Goal: Task Accomplishment & Management: Manage account settings

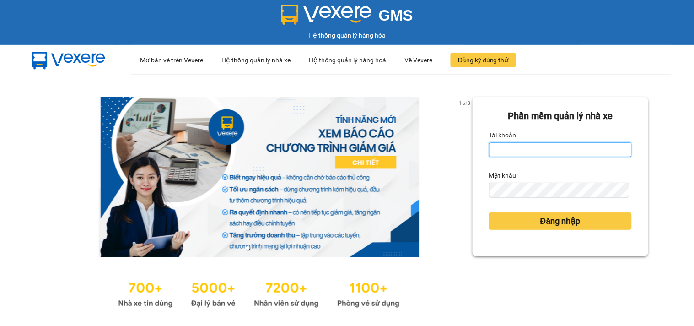
click at [545, 145] on input "Tài khoản" at bounding box center [560, 149] width 143 height 15
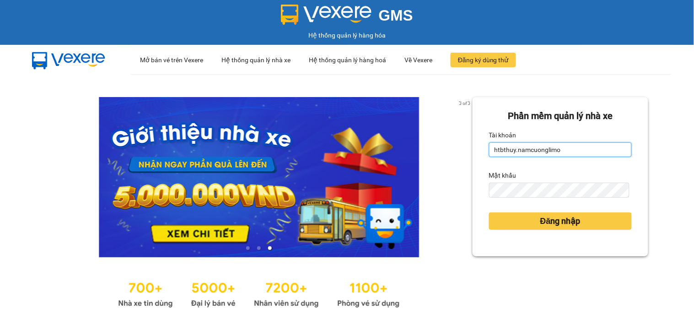
type input "htbthuy.namcuonglimo"
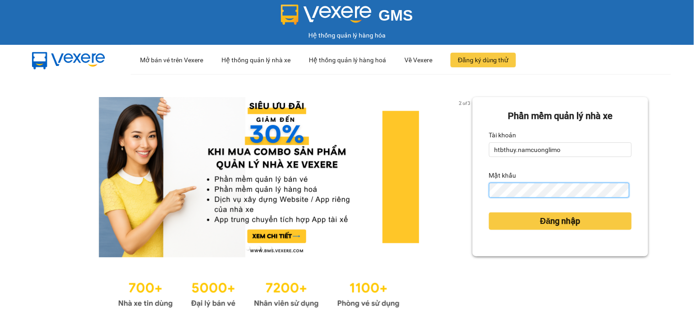
click at [489, 212] on button "Đăng nhập" at bounding box center [560, 220] width 143 height 17
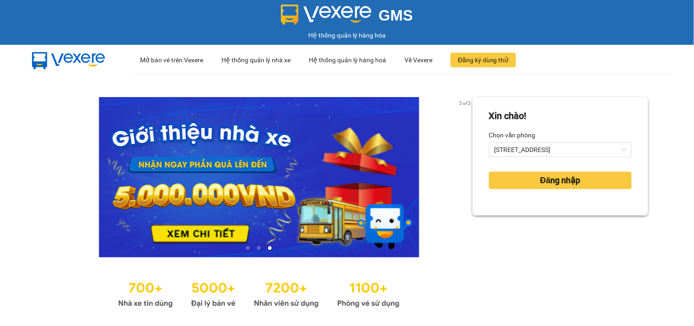
click at [540, 225] on div "Xin chào! Chọn văn phòng 142 Hai Bà Trưng Đăng nhập" at bounding box center [560, 203] width 176 height 213
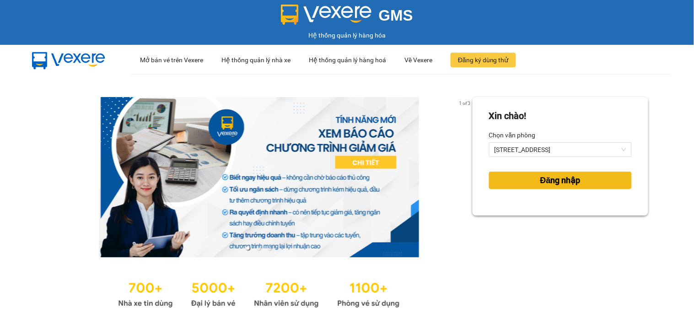
click at [555, 180] on span "Đăng nhập" at bounding box center [560, 180] width 40 height 13
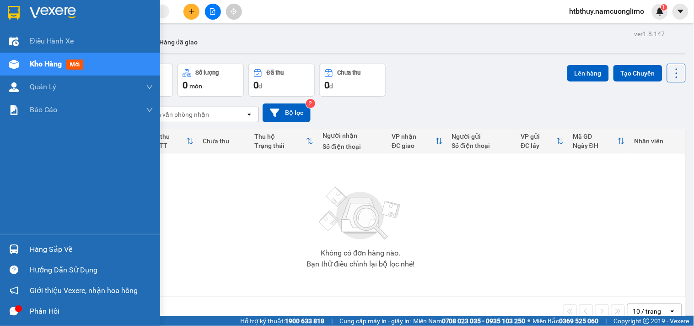
click at [11, 308] on icon "message" at bounding box center [14, 310] width 9 height 9
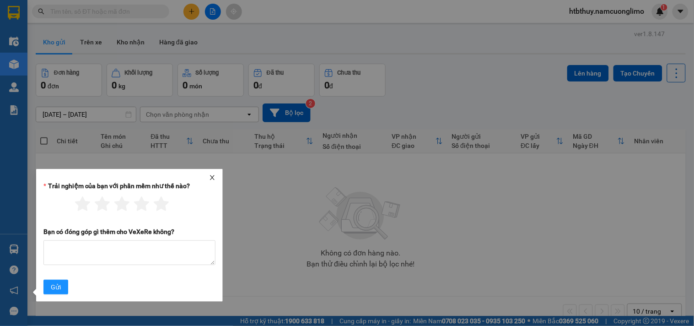
click at [211, 177] on icon "close" at bounding box center [212, 177] width 6 height 6
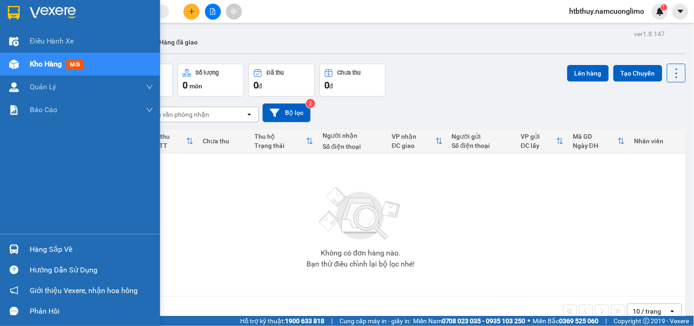
click at [15, 241] on div at bounding box center [14, 249] width 16 height 16
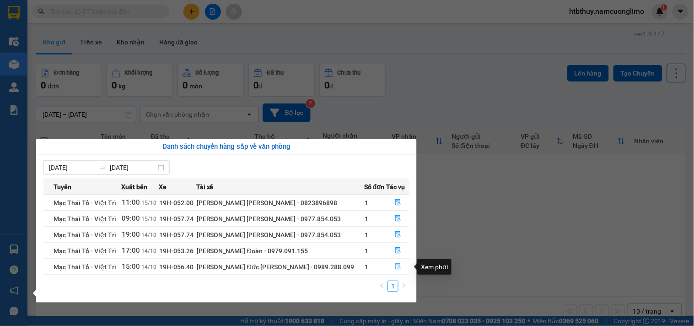
click at [387, 267] on button "button" at bounding box center [397, 266] width 22 height 15
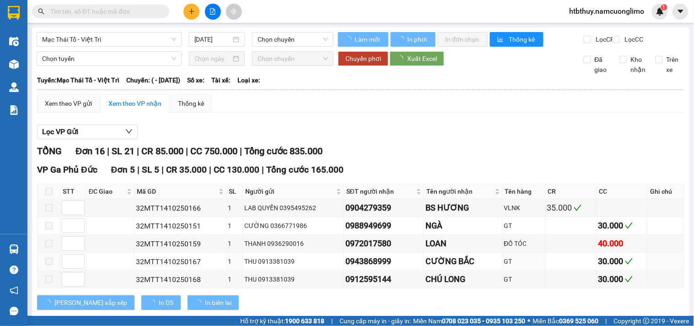
type input "[DATE]"
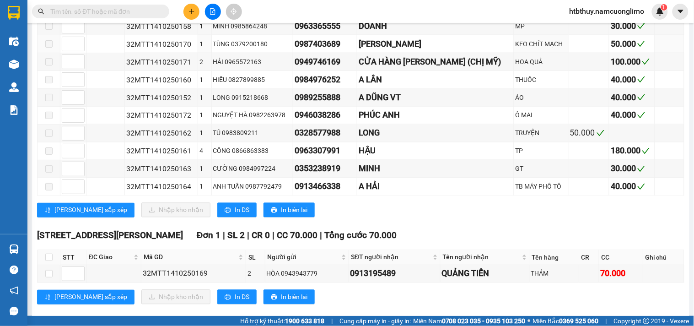
scroll to position [355, 0]
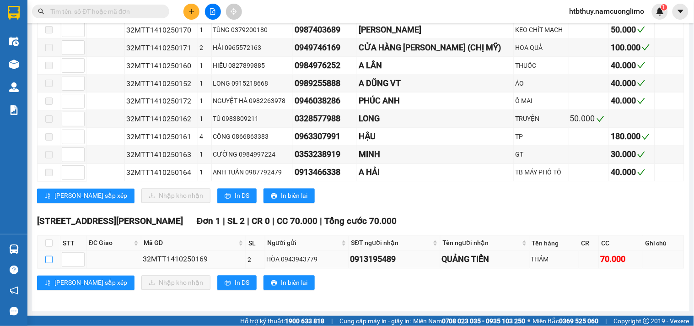
click at [46, 263] on input "checkbox" at bounding box center [48, 259] width 7 height 7
checkbox input "true"
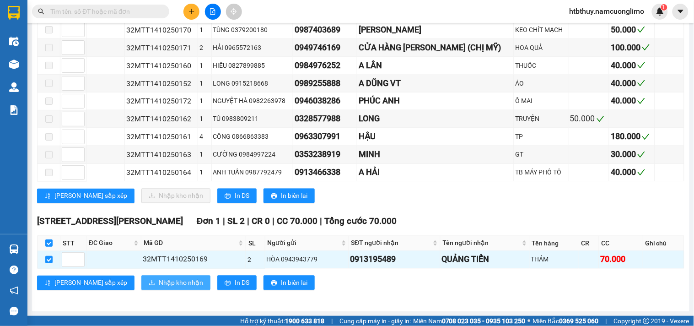
click at [159, 288] on span "Nhập kho nhận" at bounding box center [181, 283] width 44 height 10
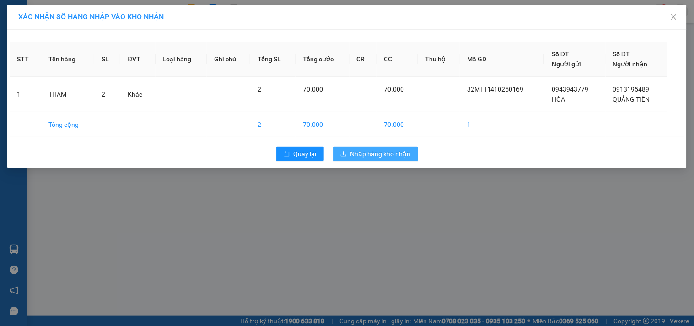
click at [360, 157] on span "Nhập hàng kho nhận" at bounding box center [380, 154] width 60 height 10
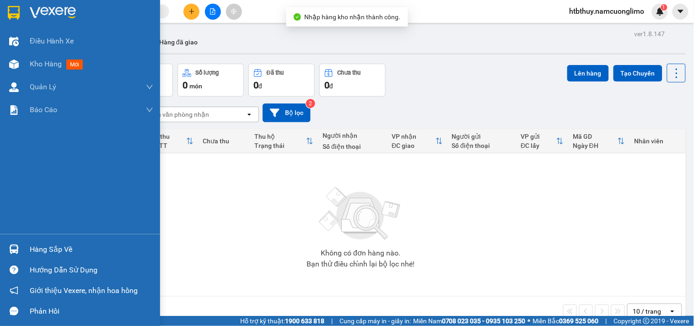
click at [15, 250] on img at bounding box center [14, 249] width 10 height 10
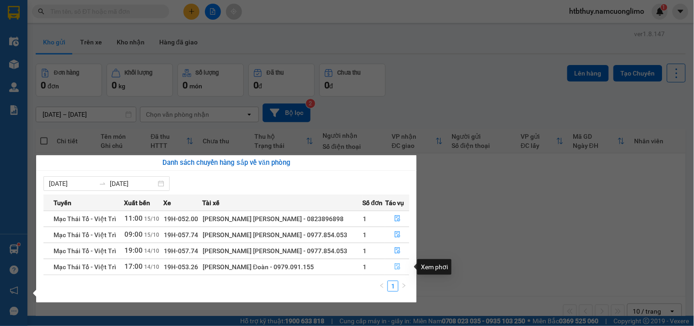
click at [394, 263] on icon "file-done" at bounding box center [397, 266] width 6 height 6
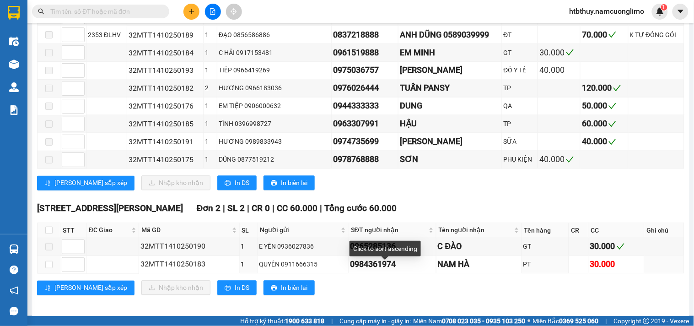
scroll to position [400, 0]
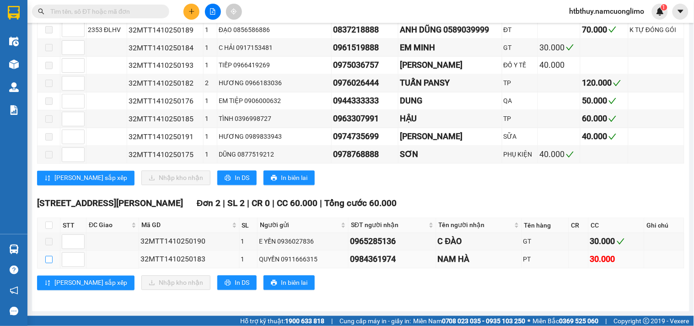
click at [47, 262] on input "checkbox" at bounding box center [48, 259] width 7 height 7
checkbox input "true"
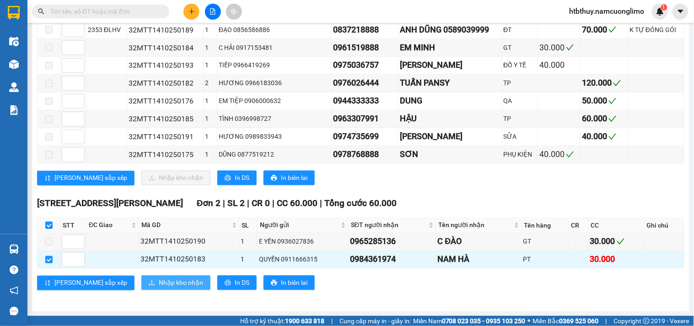
click at [159, 284] on span "Nhập kho nhận" at bounding box center [181, 283] width 44 height 10
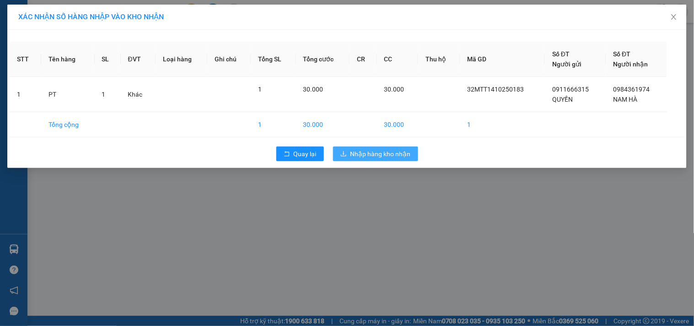
click at [389, 154] on span "Nhập hàng kho nhận" at bounding box center [380, 154] width 60 height 10
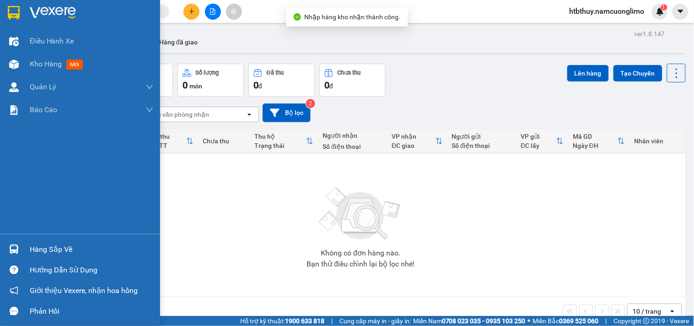
click at [35, 249] on div "Hàng sắp về" at bounding box center [91, 249] width 123 height 14
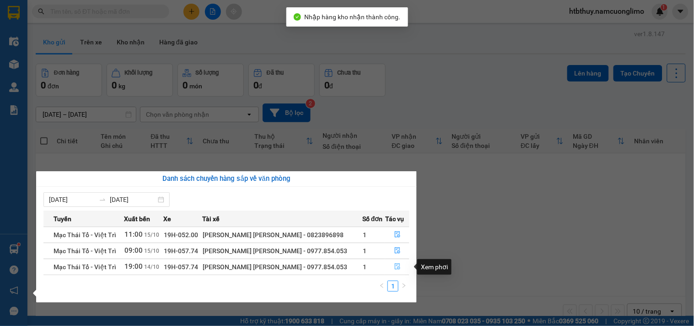
click at [395, 268] on icon "file-done" at bounding box center [397, 266] width 5 height 6
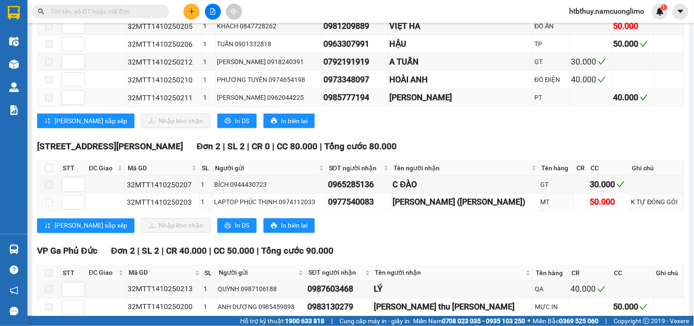
scroll to position [305, 0]
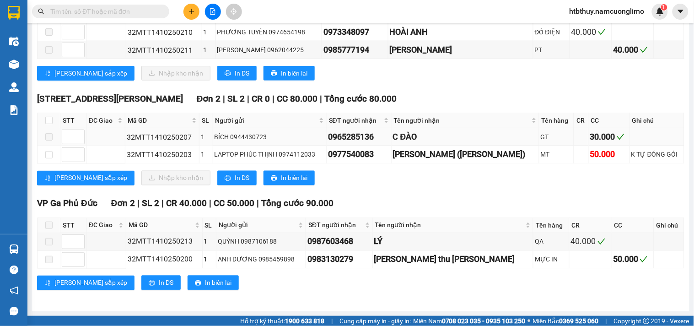
click at [47, 140] on span at bounding box center [48, 136] width 7 height 7
click at [51, 158] on input "checkbox" at bounding box center [48, 154] width 7 height 7
checkbox input "true"
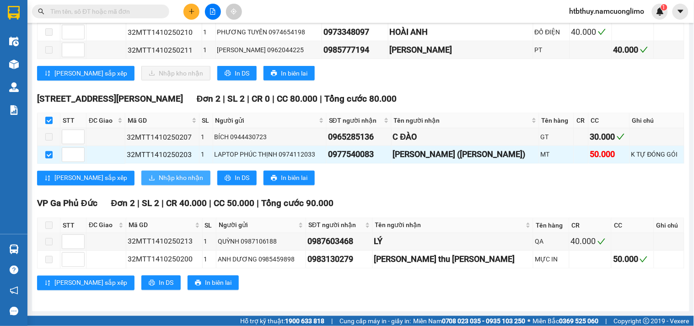
click at [159, 181] on span "Nhập kho nhận" at bounding box center [181, 178] width 44 height 10
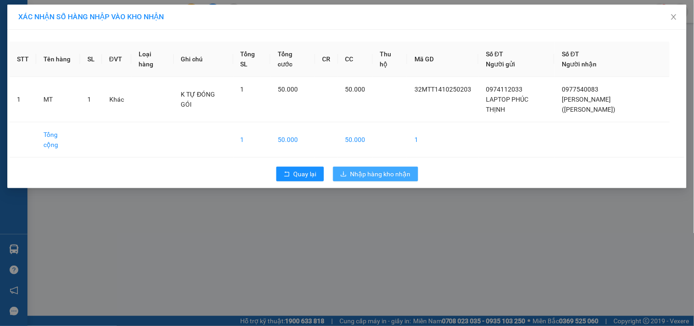
click at [386, 169] on span "Nhập hàng kho nhận" at bounding box center [380, 174] width 60 height 10
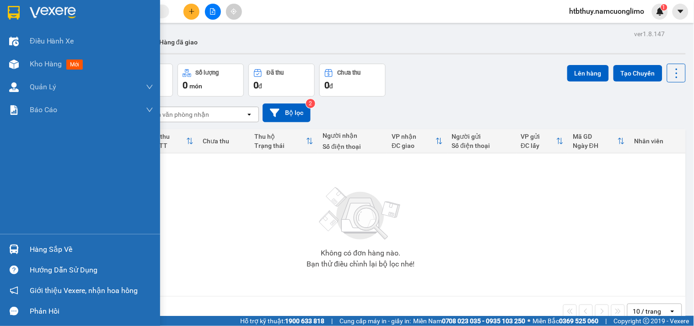
click at [10, 246] on img at bounding box center [14, 249] width 10 height 10
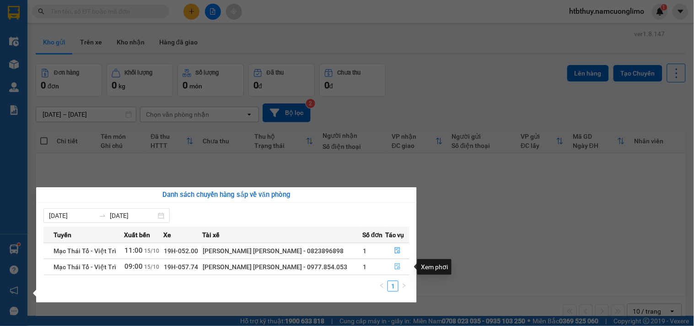
click at [395, 265] on icon "file-done" at bounding box center [397, 266] width 5 height 6
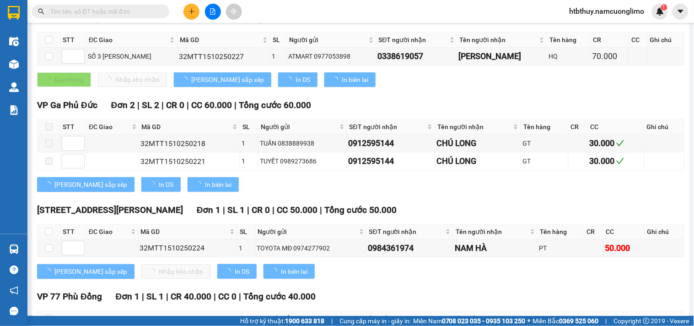
type input "[DATE]"
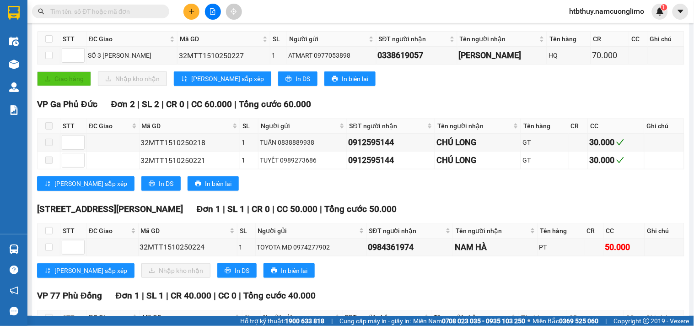
scroll to position [236, 0]
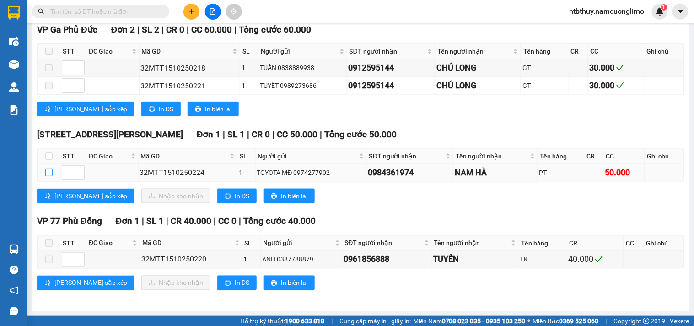
click at [48, 171] on input "checkbox" at bounding box center [48, 172] width 7 height 7
checkbox input "true"
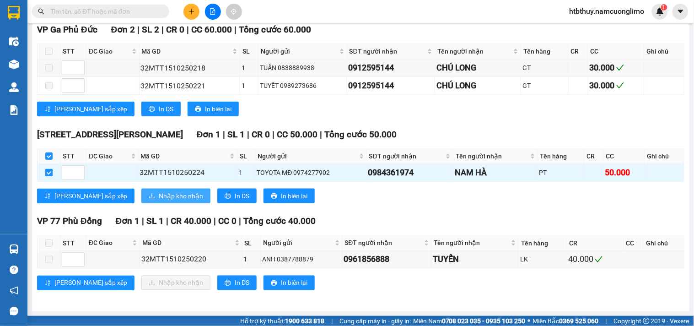
click at [159, 194] on span "Nhập kho nhận" at bounding box center [181, 196] width 44 height 10
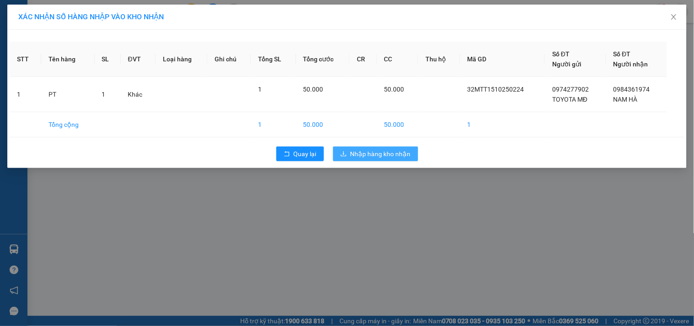
click at [381, 149] on span "Nhập hàng kho nhận" at bounding box center [380, 154] width 60 height 10
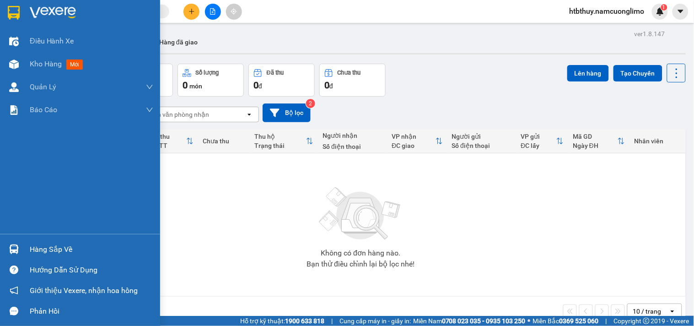
click at [23, 244] on div "Hàng sắp về" at bounding box center [80, 249] width 160 height 21
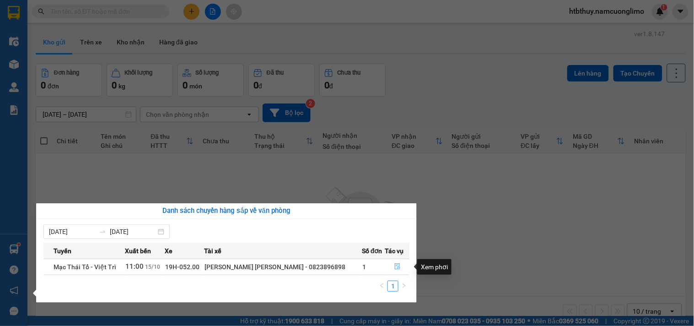
click at [394, 266] on icon "file-done" at bounding box center [397, 266] width 6 height 6
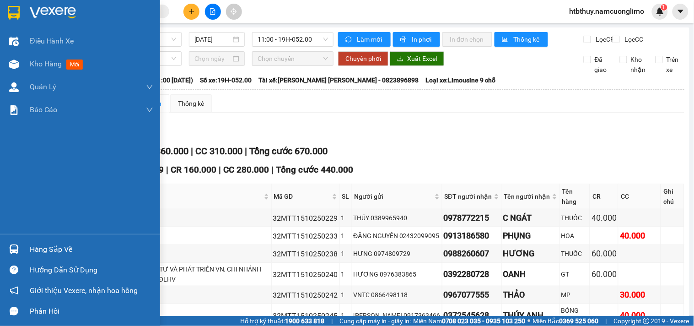
click at [16, 246] on img at bounding box center [14, 249] width 10 height 10
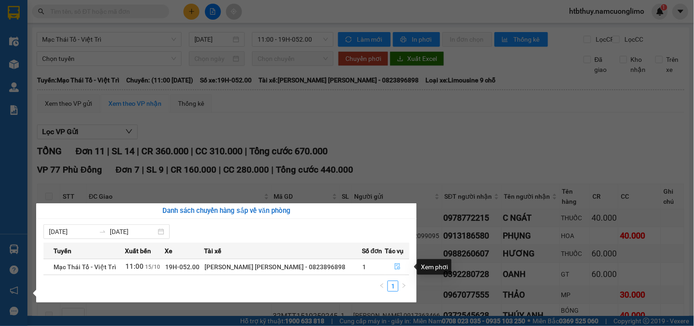
click at [395, 266] on icon "file-done" at bounding box center [397, 266] width 5 height 6
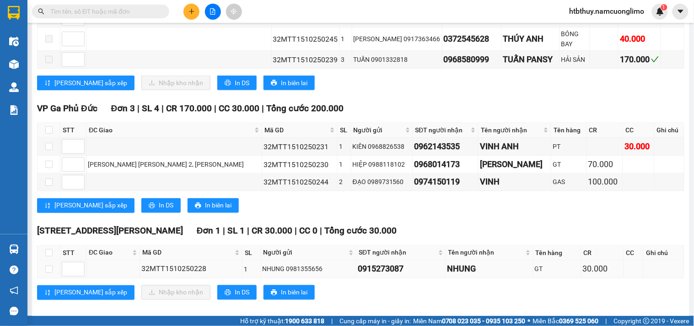
scroll to position [295, 0]
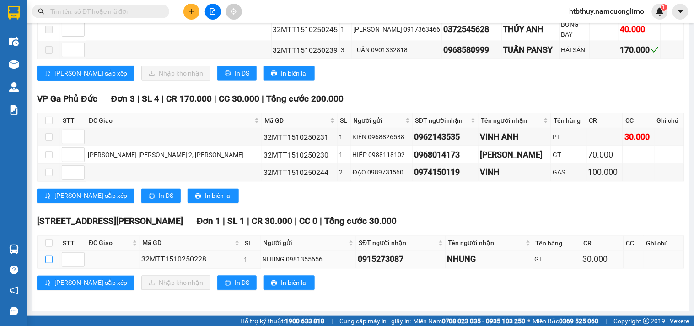
click at [48, 261] on input "checkbox" at bounding box center [48, 259] width 7 height 7
checkbox input "true"
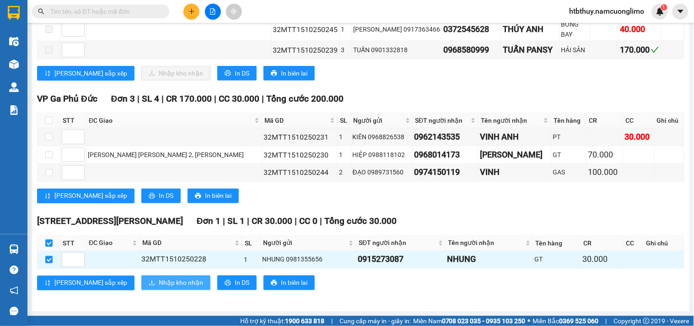
click at [159, 284] on span "Nhập kho nhận" at bounding box center [181, 283] width 44 height 10
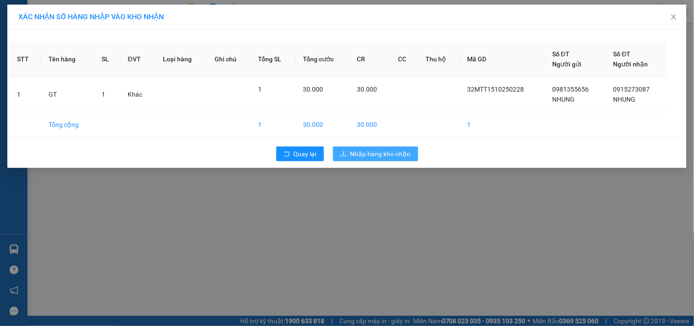
click at [372, 152] on span "Nhập hàng kho nhận" at bounding box center [380, 154] width 60 height 10
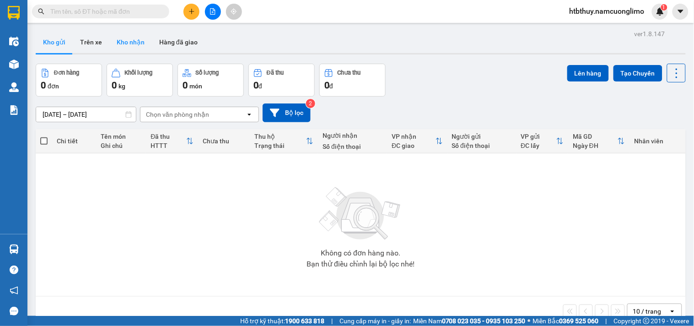
click at [134, 41] on button "Kho nhận" at bounding box center [130, 42] width 43 height 22
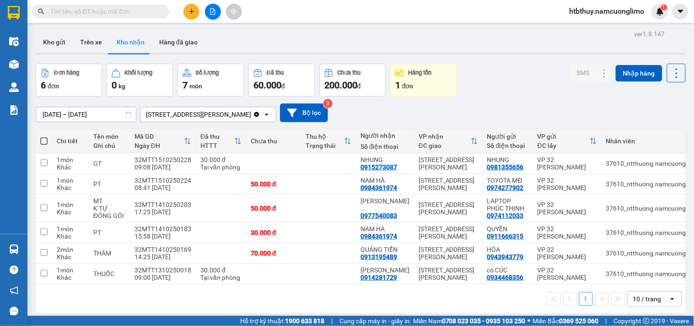
click at [70, 11] on input "text" at bounding box center [104, 11] width 108 height 10
type input "0"
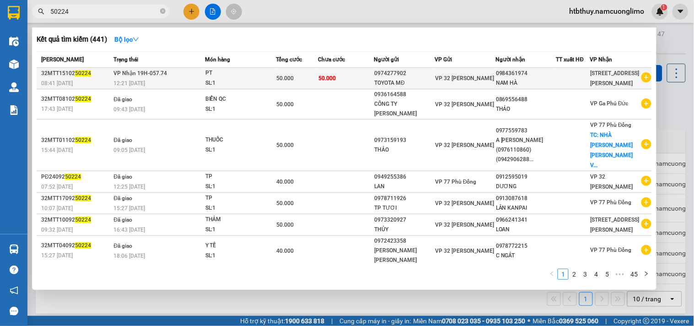
type input "50224"
click at [286, 78] on span "50.000" at bounding box center [284, 78] width 17 height 6
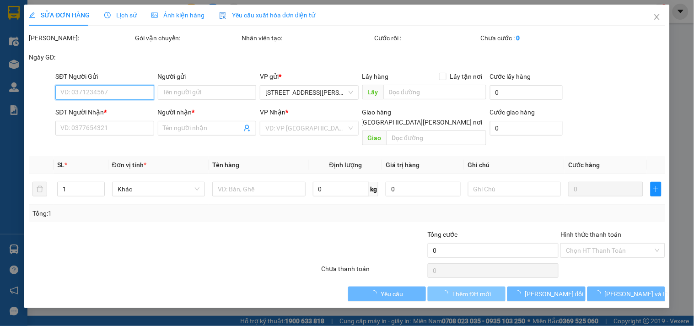
type input "0974277902"
type input "TOYOTA MĐ"
type input "0984361974"
type input "NAM HÀ"
type input "50.000"
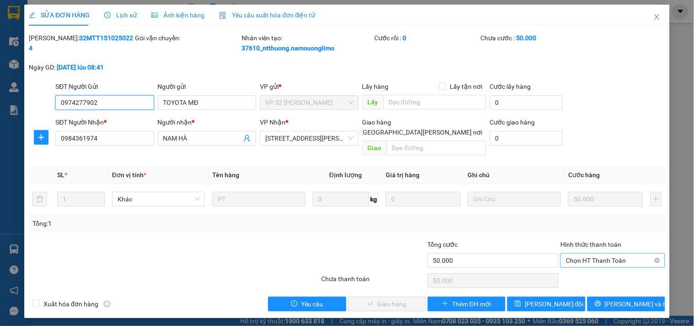
click at [587, 253] on span "Chọn HT Thanh Toán" at bounding box center [612, 260] width 93 height 14
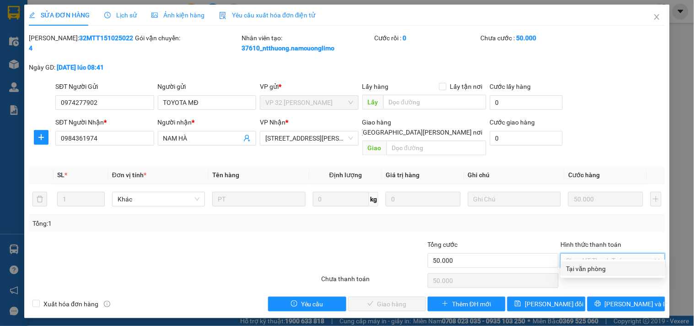
click at [586, 267] on div "Tại văn phòng" at bounding box center [613, 268] width 94 height 10
type input "0"
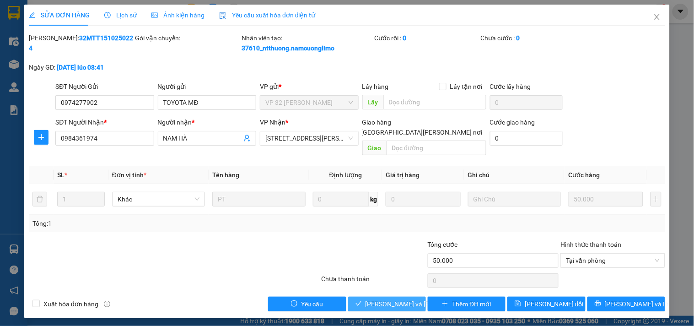
click at [397, 299] on span "[PERSON_NAME] và [PERSON_NAME] hàng" at bounding box center [426, 304] width 123 height 10
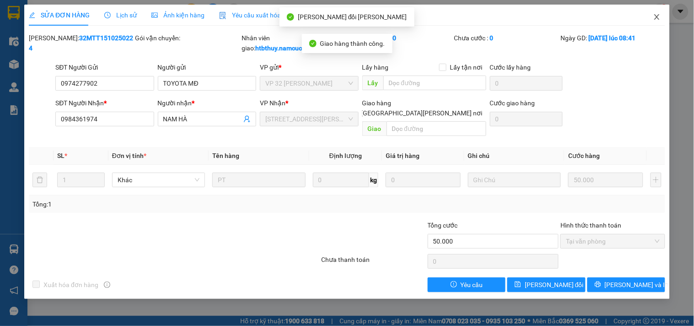
click at [658, 15] on icon "close" at bounding box center [656, 16] width 7 height 7
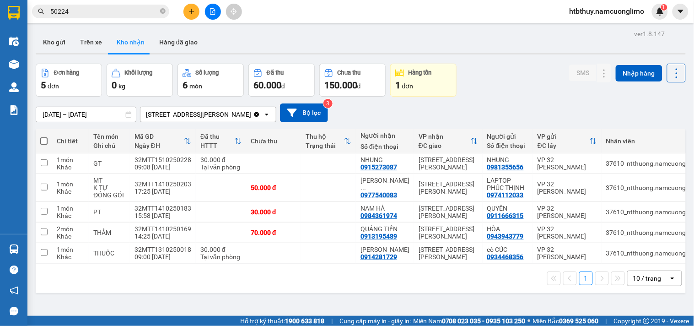
click at [120, 4] on div "Kết quả [PERSON_NAME] ( 441 ) Bộ lọc Mã ĐH Trạng thái Món hàng [PERSON_NAME] [P…" at bounding box center [89, 12] width 178 height 16
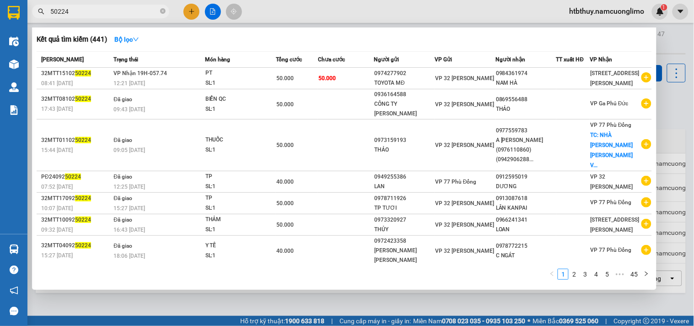
click at [116, 11] on input "50224" at bounding box center [104, 11] width 108 height 10
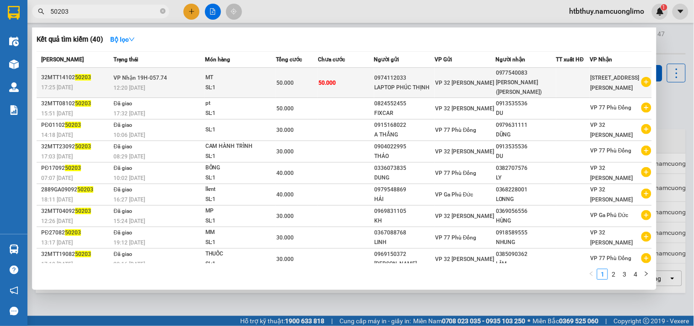
type input "50203"
click at [328, 82] on span "50.000" at bounding box center [326, 83] width 17 height 6
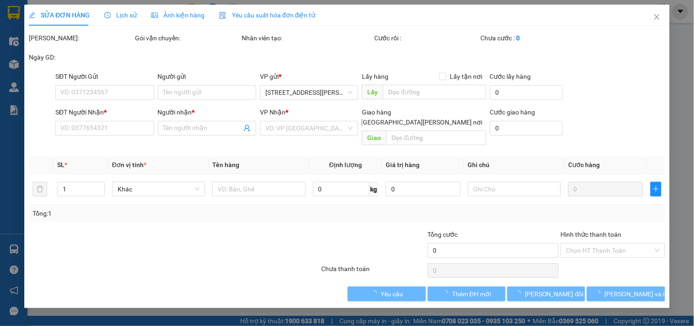
type input "0974112033"
type input "LAPTOP PHÚC THỊNH"
type input "0977540083"
type input "[PERSON_NAME] ([PERSON_NAME])"
type input "50.000"
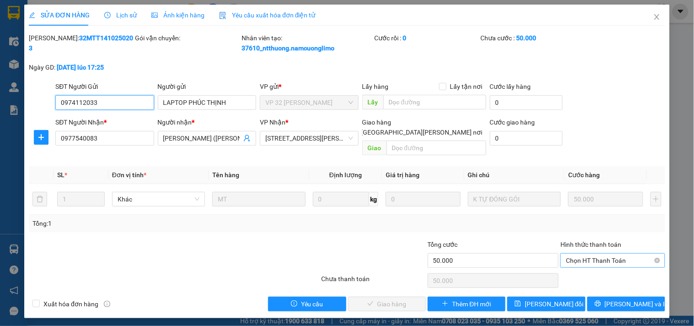
click at [597, 253] on span "Chọn HT Thanh Toán" at bounding box center [612, 260] width 93 height 14
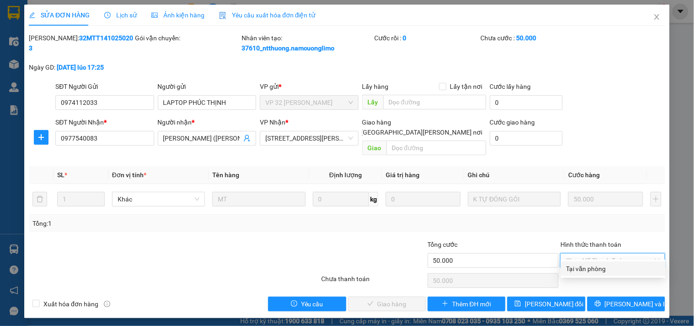
click at [592, 263] on div "Tại văn phòng" at bounding box center [613, 268] width 94 height 10
type input "0"
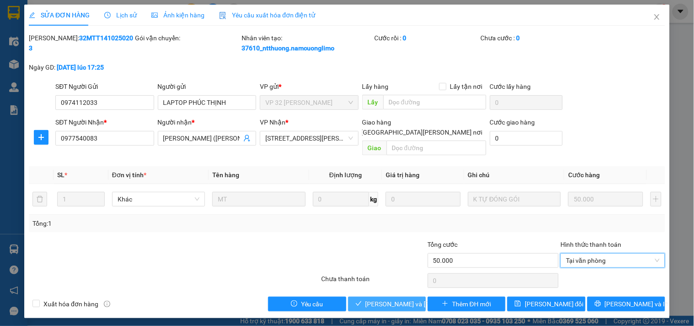
click at [400, 299] on span "[PERSON_NAME] và [PERSON_NAME] hàng" at bounding box center [426, 304] width 123 height 10
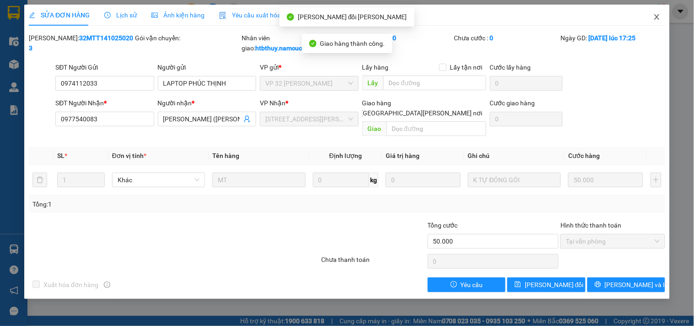
click at [656, 16] on icon "close" at bounding box center [656, 16] width 7 height 7
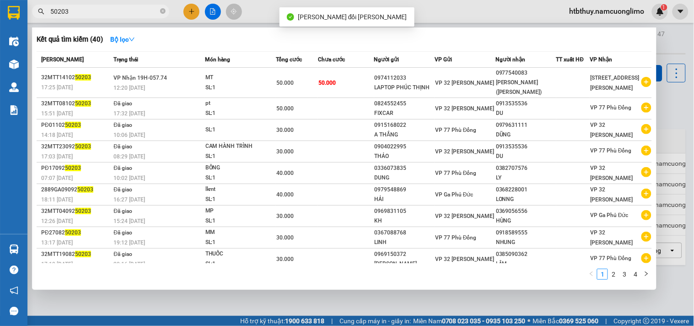
click at [107, 10] on input "50203" at bounding box center [104, 11] width 108 height 10
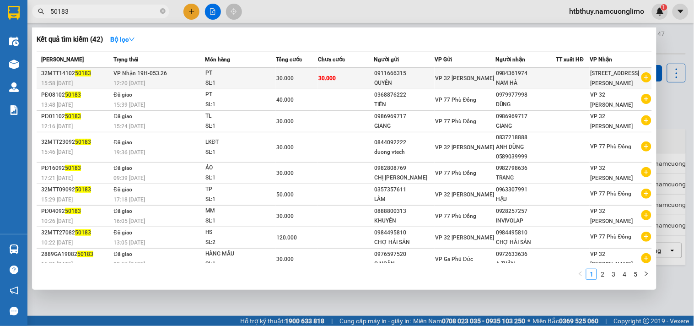
type input "50183"
click at [332, 72] on td "30.000" at bounding box center [346, 78] width 56 height 21
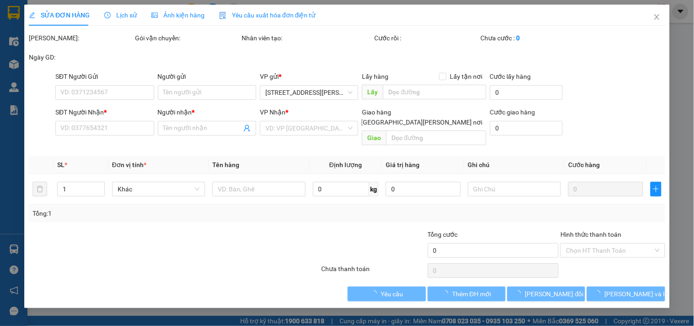
type input "0911666315"
type input "QUYỀN"
type input "0984361974"
type input "NAM HÀ"
type input "30.000"
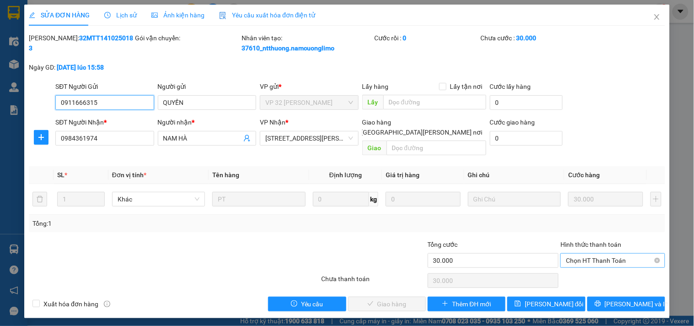
click at [612, 253] on span "Chọn HT Thanh Toán" at bounding box center [612, 260] width 93 height 14
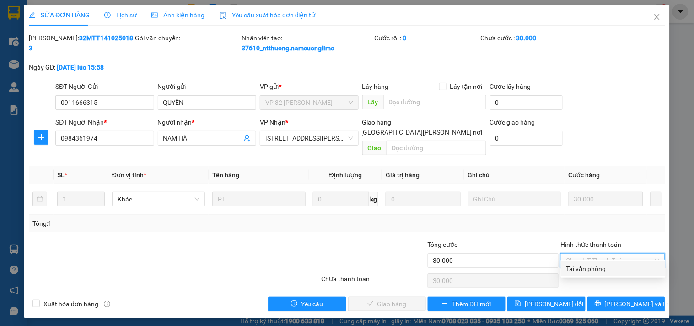
click at [575, 266] on div "Tại văn phòng" at bounding box center [613, 268] width 94 height 10
type input "0"
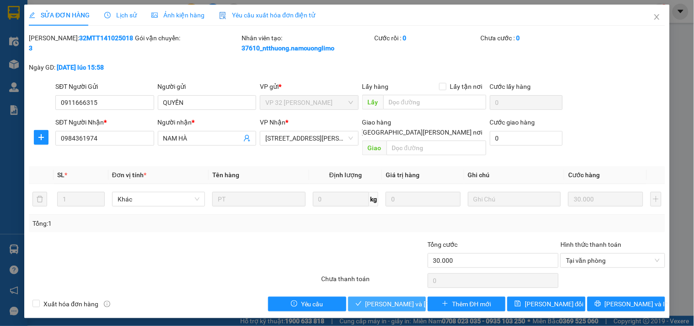
click at [361, 300] on icon "check" at bounding box center [358, 303] width 6 height 6
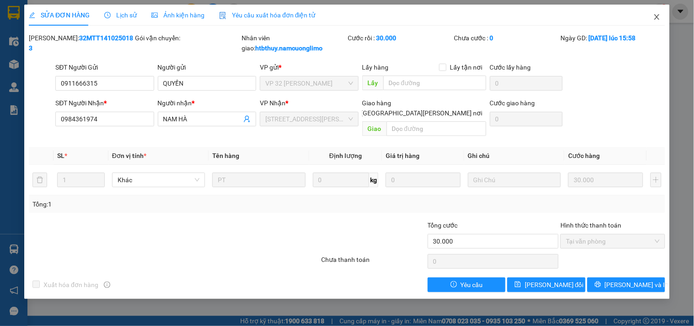
click at [655, 16] on icon "close" at bounding box center [656, 16] width 5 height 5
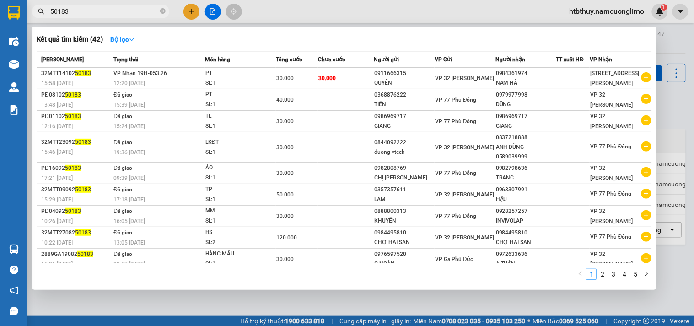
click at [108, 11] on input "50183" at bounding box center [104, 11] width 108 height 10
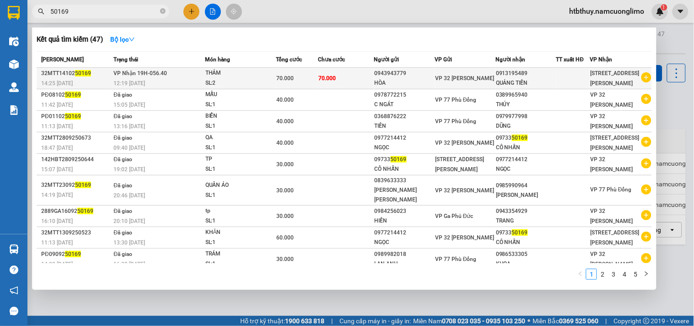
type input "50169"
click at [284, 75] on span "70.000" at bounding box center [284, 78] width 17 height 6
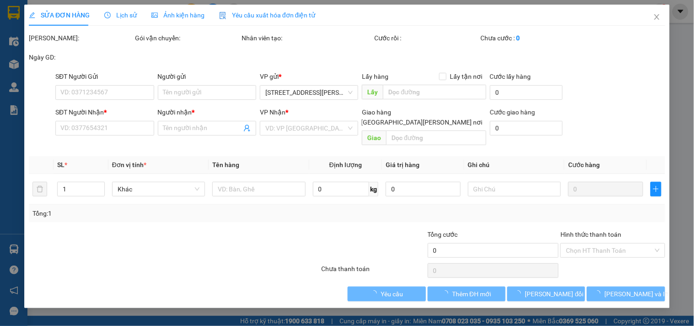
type input "0943943779"
type input "HÒA"
type input "0913195489"
type input "QUẢNG TIẾN"
type input "70.000"
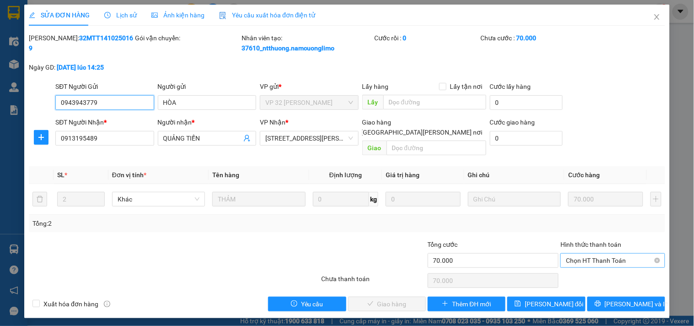
click at [591, 253] on span "Chọn HT Thanh Toán" at bounding box center [612, 260] width 93 height 14
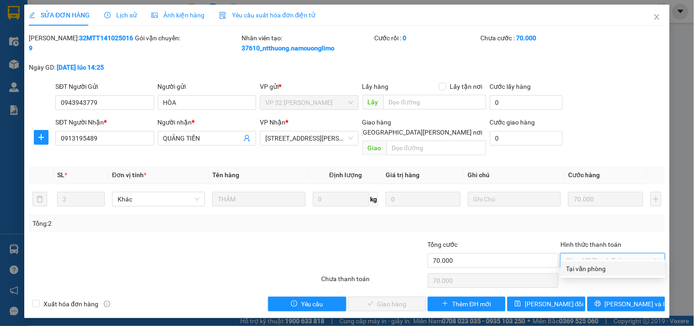
click at [591, 264] on div "Tại văn phòng" at bounding box center [613, 268] width 94 height 10
type input "0"
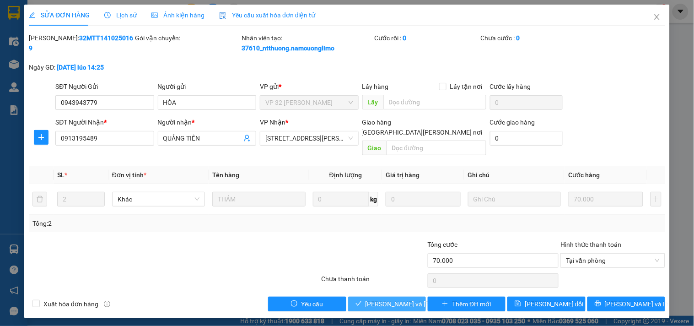
click at [374, 299] on span "[PERSON_NAME] và [PERSON_NAME] hàng" at bounding box center [426, 304] width 123 height 10
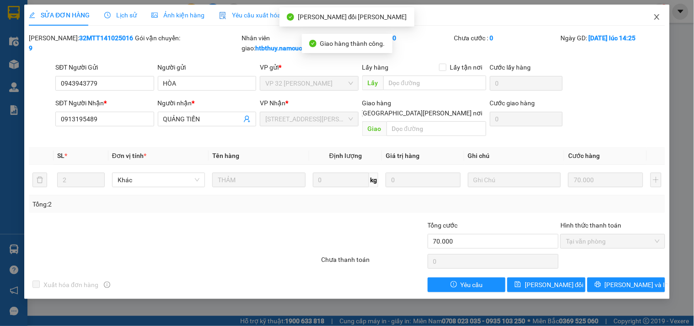
click at [656, 17] on icon "close" at bounding box center [656, 16] width 5 height 5
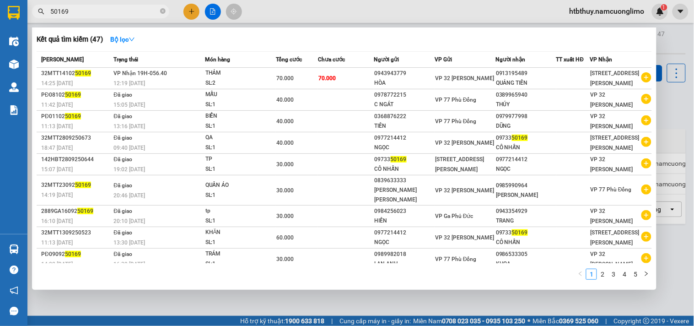
click at [90, 8] on input "50169" at bounding box center [104, 11] width 108 height 10
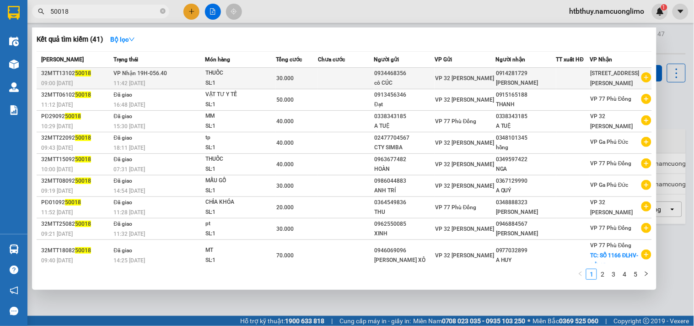
type input "50018"
click at [283, 74] on div "30.000" at bounding box center [296, 78] width 41 height 10
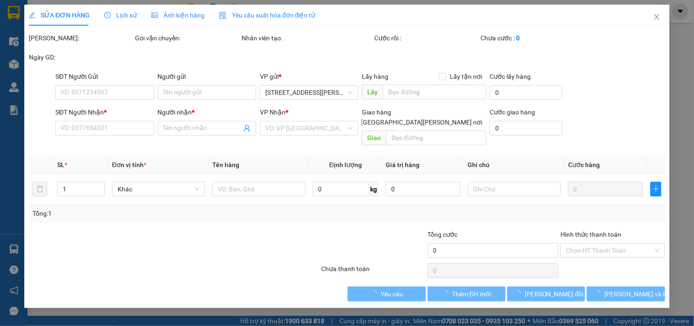
type input "0934468356"
type input "cô CÚC"
type input "0914281729"
type input "[PERSON_NAME]"
type input "30.000"
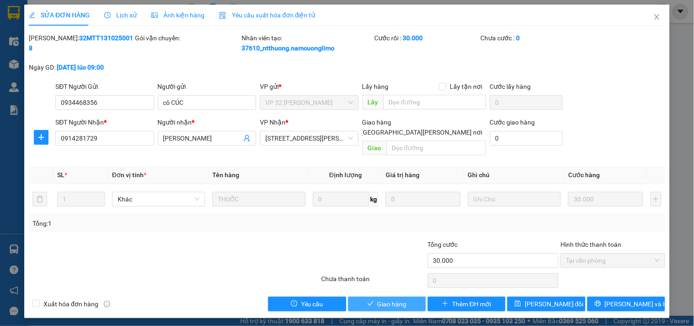
click at [405, 299] on span "Giao hàng" at bounding box center [391, 304] width 29 height 10
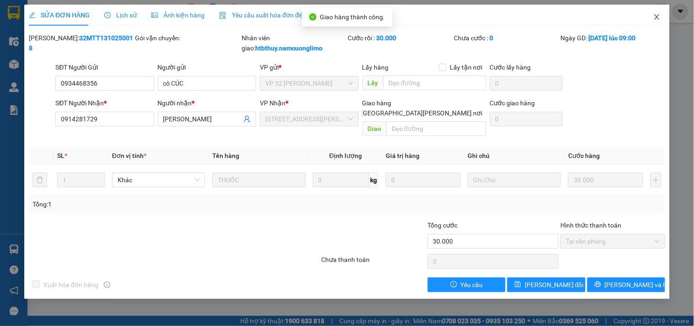
click at [658, 16] on icon "close" at bounding box center [656, 16] width 5 height 5
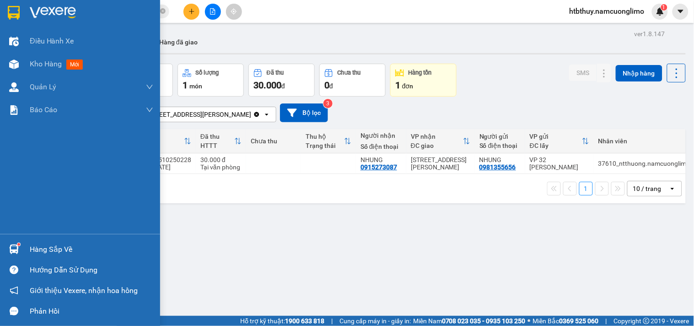
click at [12, 245] on img at bounding box center [14, 249] width 10 height 10
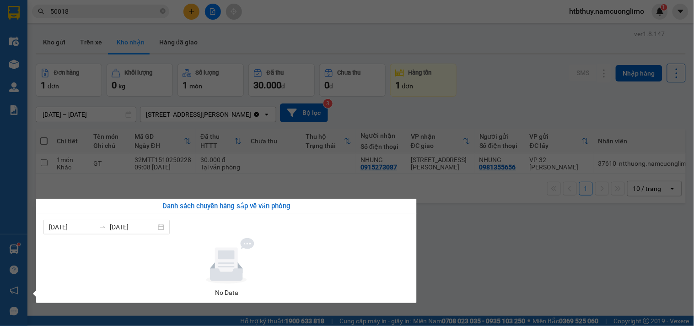
click at [566, 242] on section "Kết quả [PERSON_NAME] ( 41 ) Bộ lọc Mã ĐH Trạng thái Món hàng [PERSON_NAME] [PE…" at bounding box center [347, 163] width 694 height 326
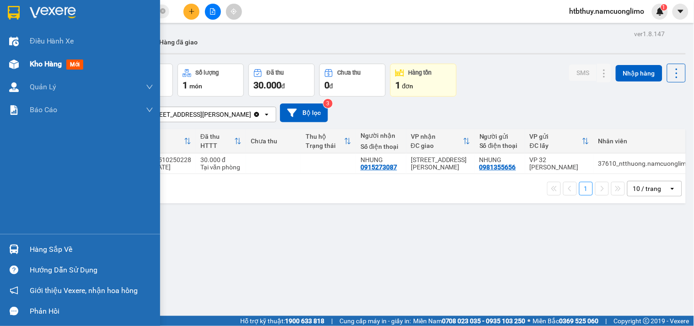
click at [38, 64] on span "Kho hàng" at bounding box center [46, 63] width 32 height 9
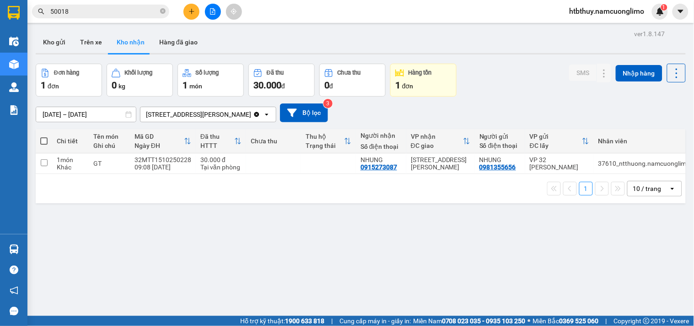
click at [79, 61] on div "ver 1.8.147 Kho gửi Trên xe [PERSON_NAME] Hàng đã [PERSON_NAME] hàng 1 đơn [PER…" at bounding box center [360, 190] width 657 height 326
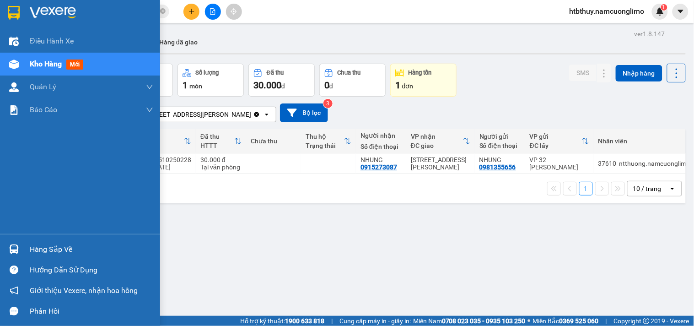
click at [73, 65] on span "mới" at bounding box center [74, 64] width 17 height 10
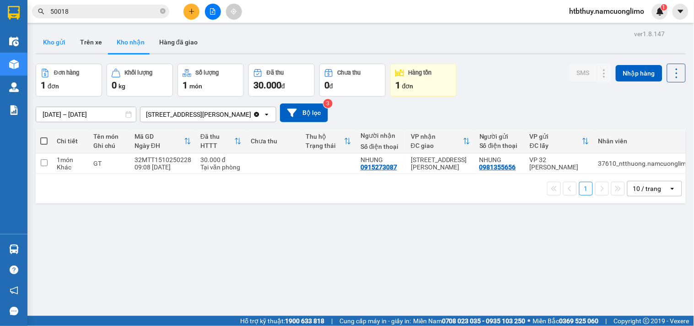
click at [51, 40] on button "Kho gửi" at bounding box center [54, 42] width 37 height 22
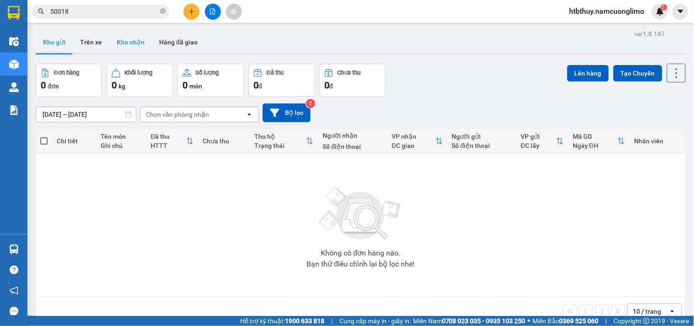
click at [127, 39] on button "Kho nhận" at bounding box center [130, 42] width 43 height 22
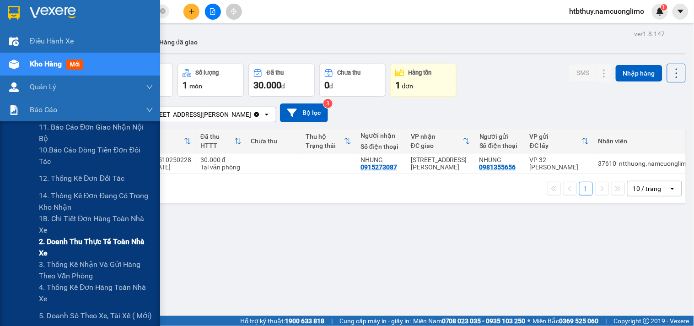
click at [97, 243] on span "2. Doanh thu thực tế toàn nhà xe" at bounding box center [96, 247] width 114 height 23
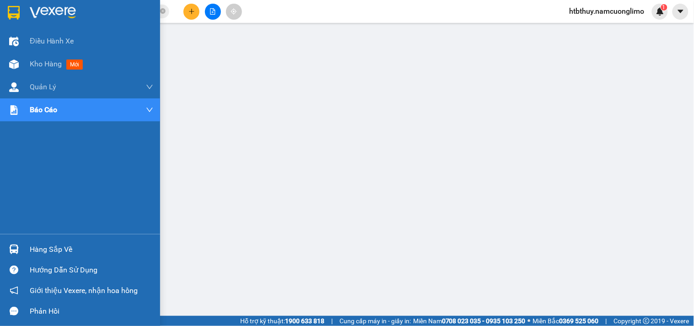
click at [15, 246] on img at bounding box center [14, 249] width 10 height 10
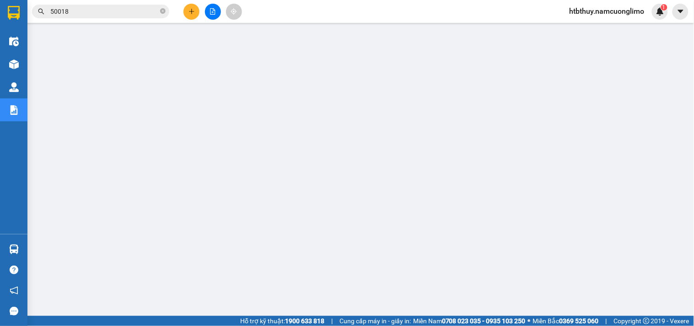
click at [109, 11] on input "50018" at bounding box center [104, 11] width 108 height 10
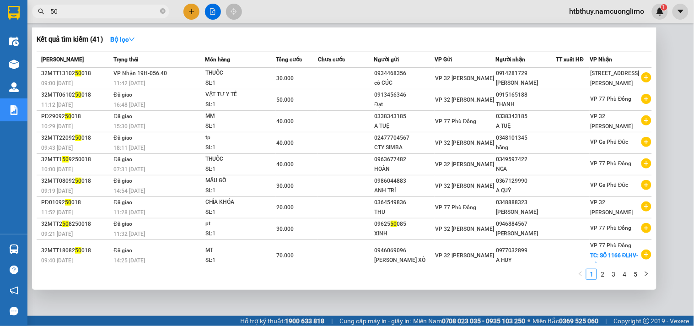
type input "5"
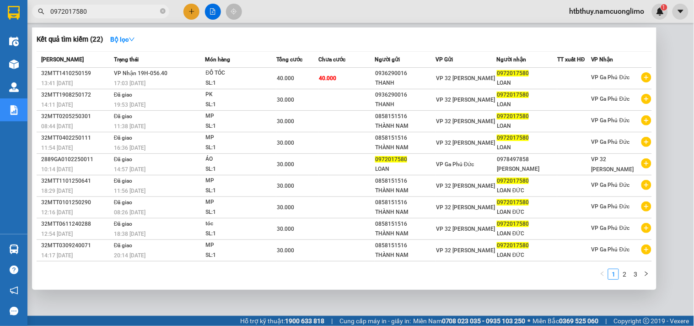
type input "0972017580"
click at [654, 298] on div at bounding box center [347, 163] width 694 height 326
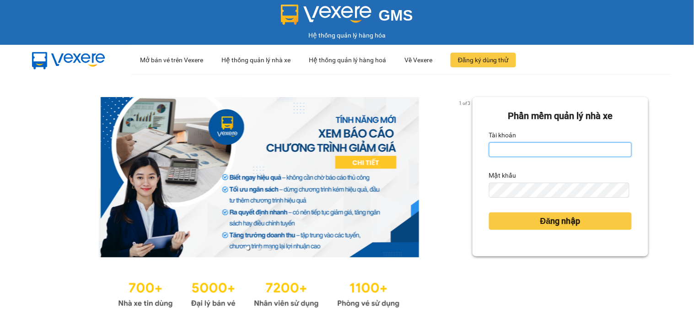
click at [552, 148] on input "Tài khoản" at bounding box center [560, 149] width 143 height 15
type input "htbthuy.namcuonglimo"
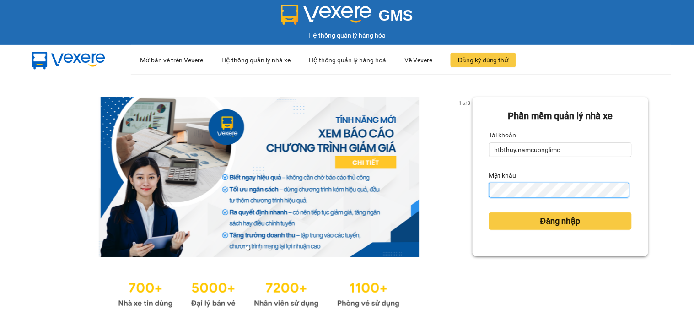
click at [489, 212] on button "Đăng nhập" at bounding box center [560, 220] width 143 height 17
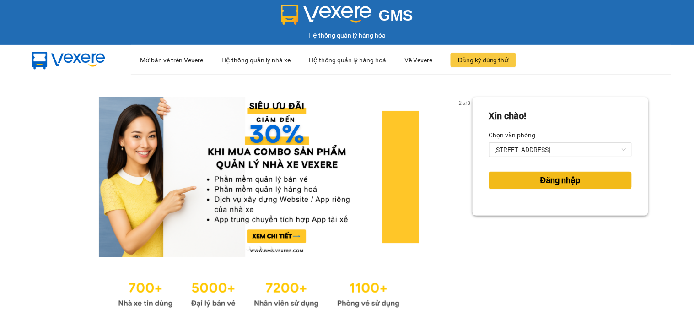
click at [555, 181] on span "Đăng nhập" at bounding box center [560, 180] width 40 height 13
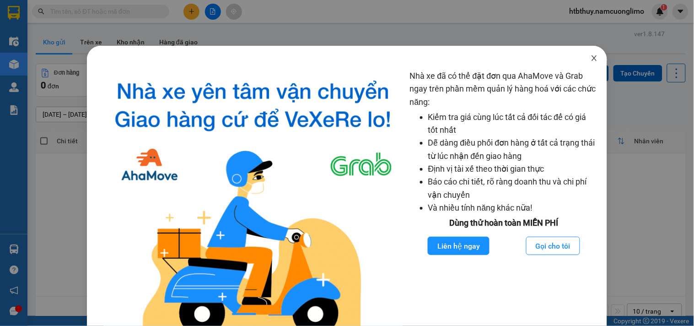
click at [590, 59] on icon "close" at bounding box center [593, 57] width 7 height 7
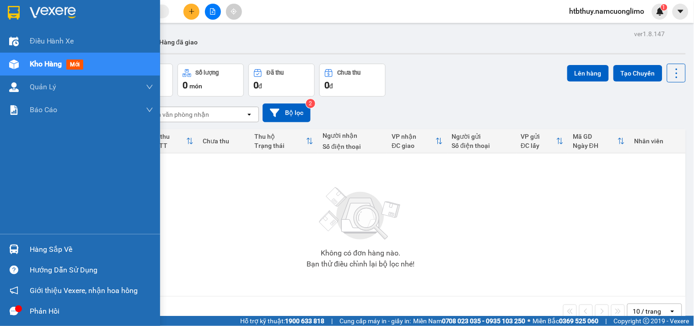
click at [19, 246] on div at bounding box center [14, 249] width 16 height 16
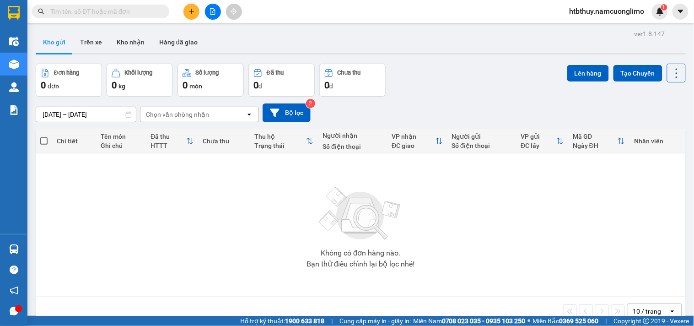
drag, startPoint x: 581, startPoint y: 245, endPoint x: 154, endPoint y: 177, distance: 432.6
click at [580, 244] on section "Kết quả tìm kiếm ( 0 ) Bộ lọc No Data htbthuy.namcuonglimo 1 Điều hành xe Kho h…" at bounding box center [347, 163] width 694 height 326
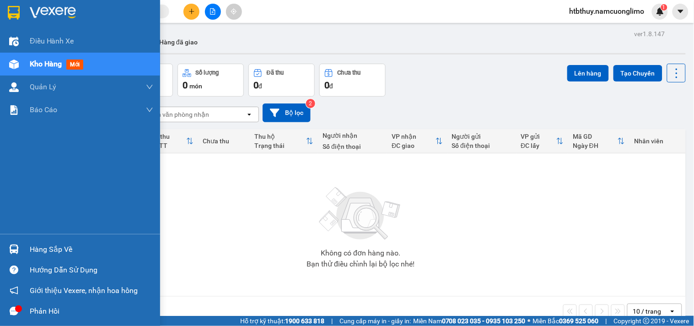
click at [21, 246] on div "Hàng sắp về" at bounding box center [80, 249] width 160 height 21
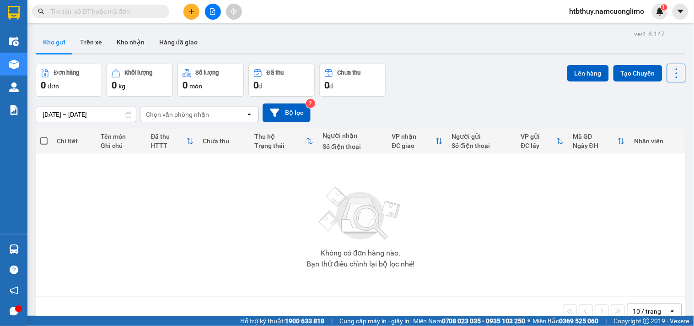
drag, startPoint x: 481, startPoint y: 220, endPoint x: 453, endPoint y: 239, distance: 34.3
click at [472, 225] on section "Kết quả tìm kiếm ( 0 ) Bộ lọc No Data htbthuy.namcuonglimo 1 Điều hành xe Kho h…" at bounding box center [347, 163] width 694 height 326
